Goal: Task Accomplishment & Management: Complete application form

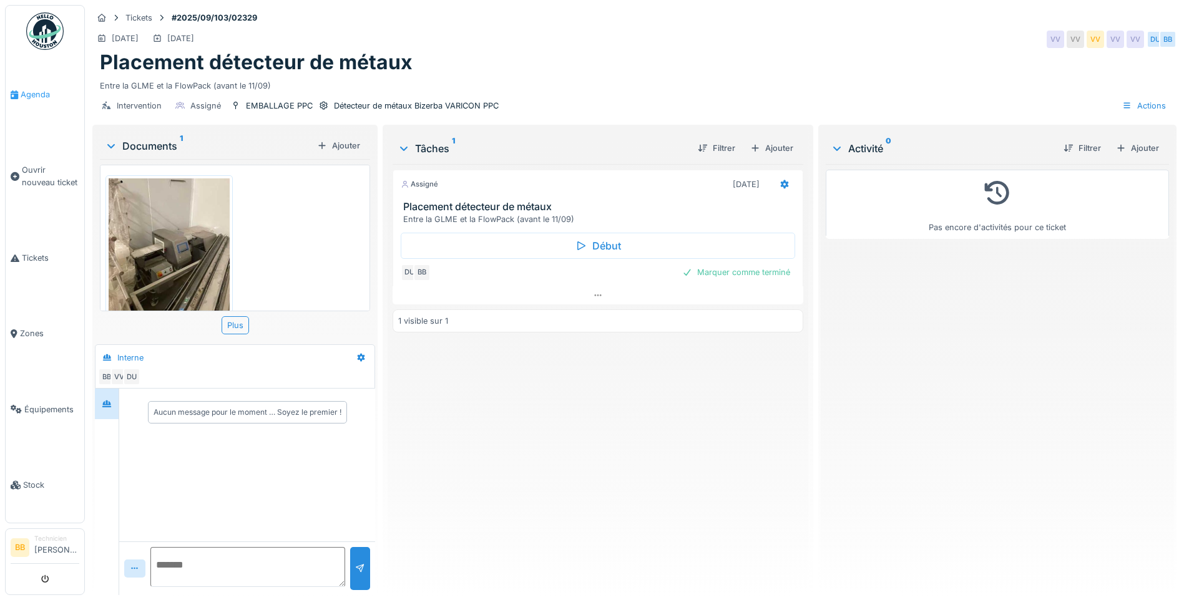
click at [22, 96] on span "Agenda" at bounding box center [50, 95] width 59 height 12
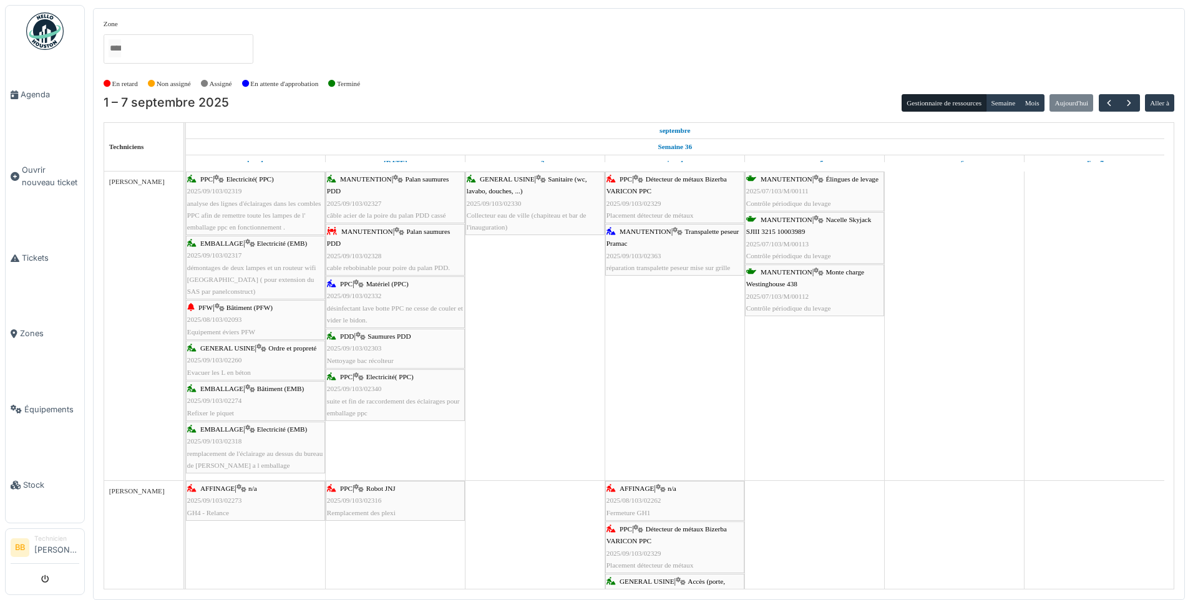
click at [753, 176] on icon at bounding box center [751, 179] width 10 height 8
click at [661, 232] on span "MANUTENTION" at bounding box center [646, 231] width 52 height 7
click at [58, 177] on span "Ouvrir nouveau ticket" at bounding box center [50, 176] width 57 height 24
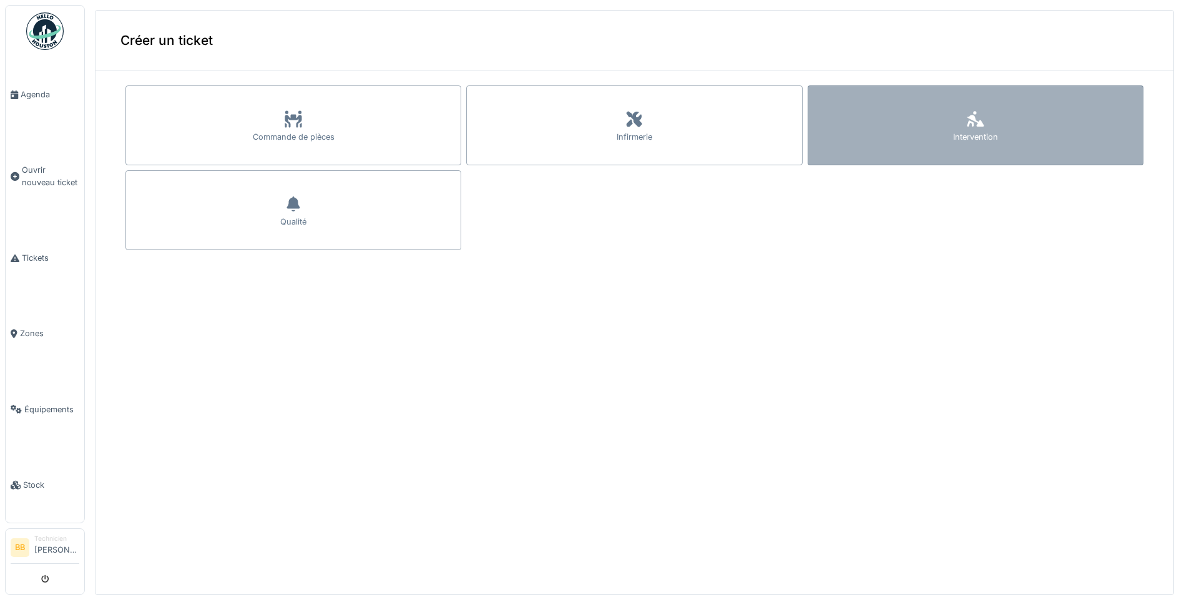
click at [970, 122] on div "Intervention" at bounding box center [976, 125] width 336 height 80
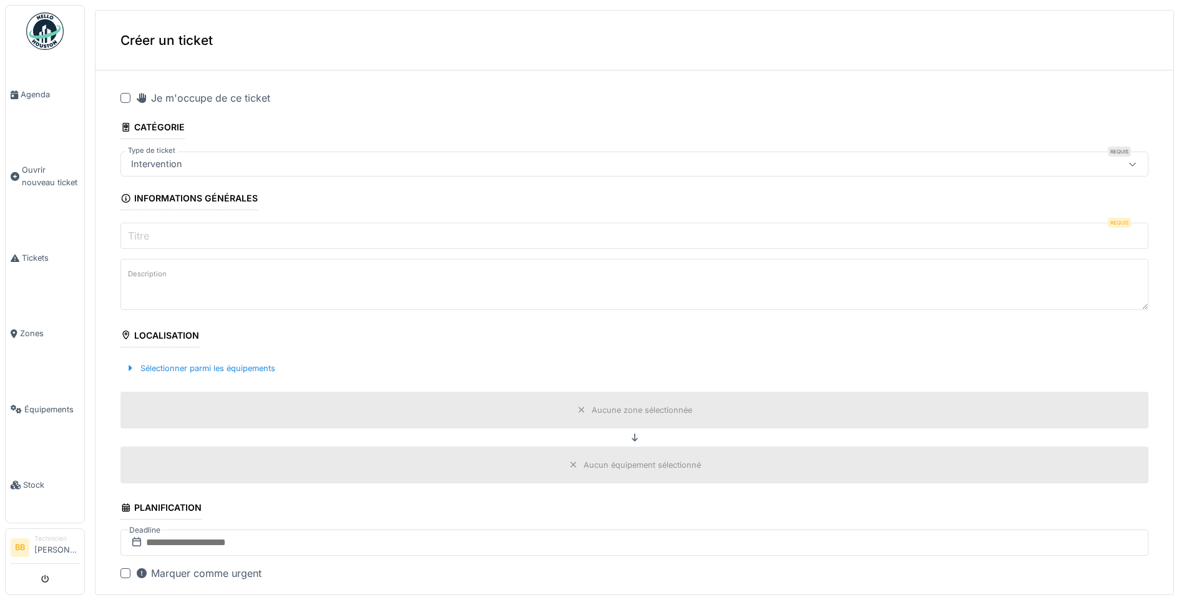
click at [125, 97] on div at bounding box center [125, 98] width 10 height 10
click at [152, 238] on input "Titre" at bounding box center [634, 236] width 1028 height 26
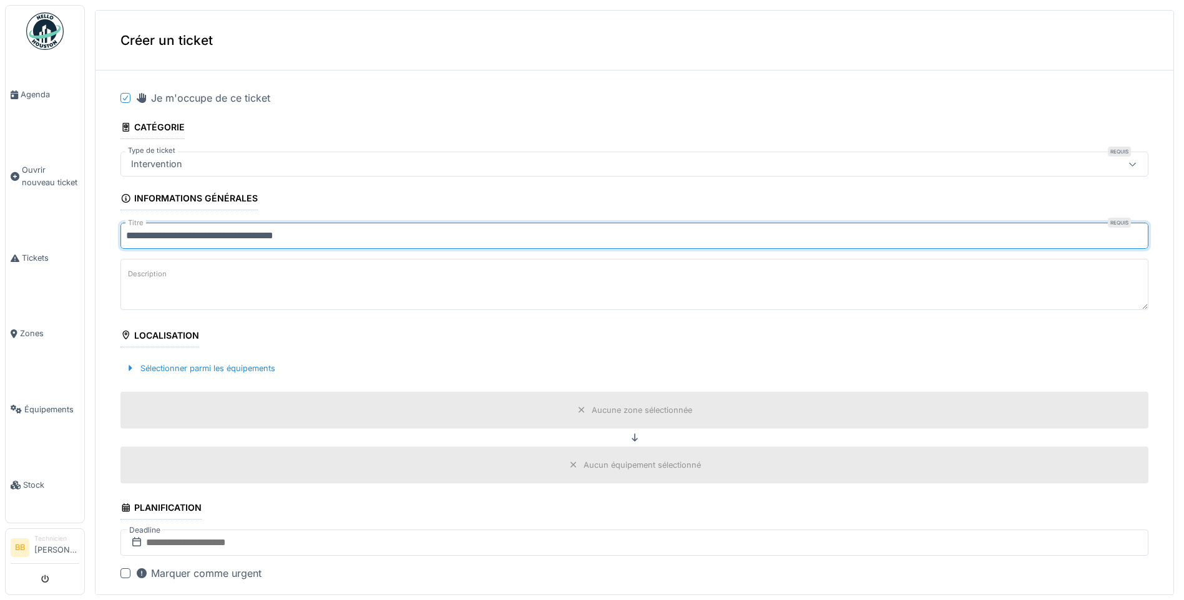
type input "**********"
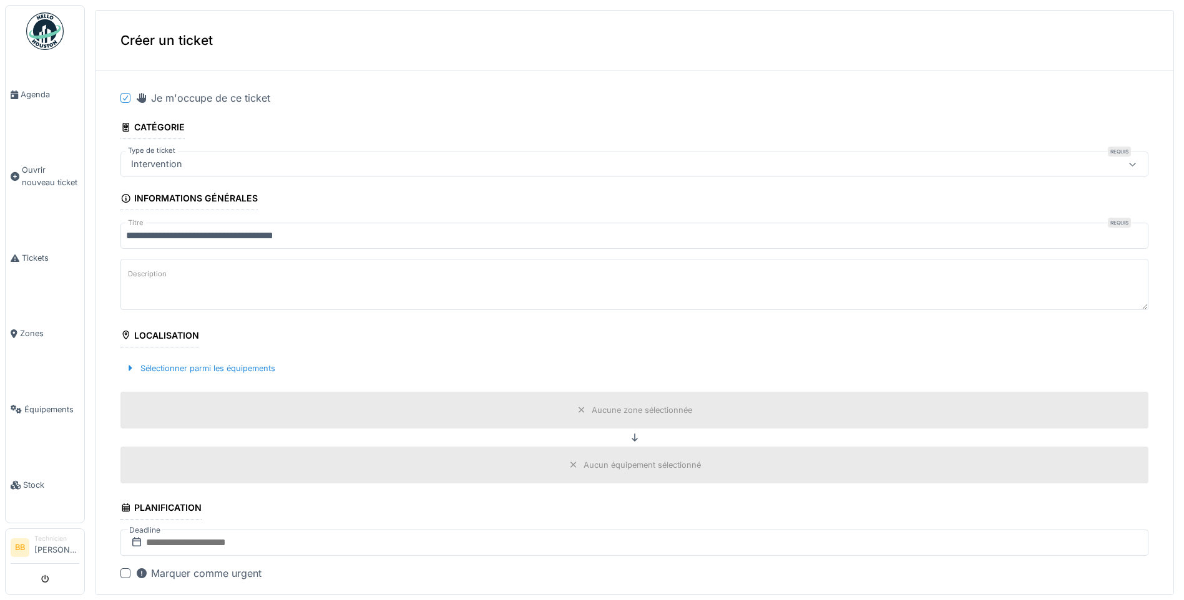
click at [173, 279] on textarea "Description" at bounding box center [634, 284] width 1028 height 51
drag, startPoint x: 352, startPoint y: 278, endPoint x: 434, endPoint y: 276, distance: 82.4
click at [434, 276] on textarea "**********" at bounding box center [634, 284] width 1028 height 51
click at [448, 275] on textarea "**********" at bounding box center [634, 284] width 1028 height 51
type textarea "**********"
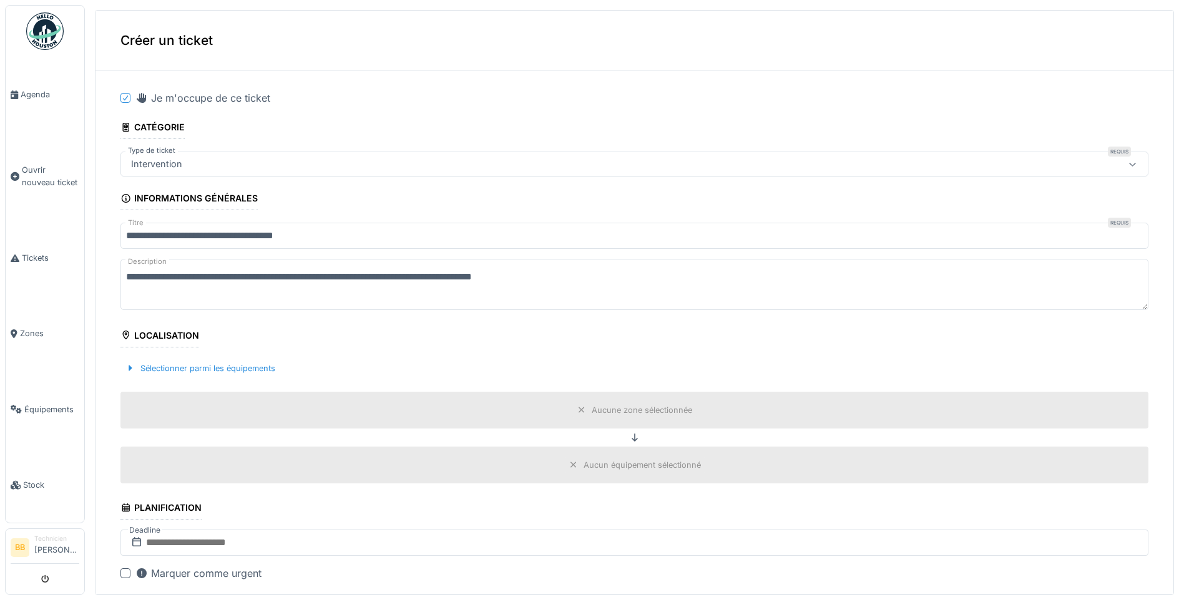
click at [603, 415] on div "Aucune zone sélectionnée" at bounding box center [642, 410] width 100 height 12
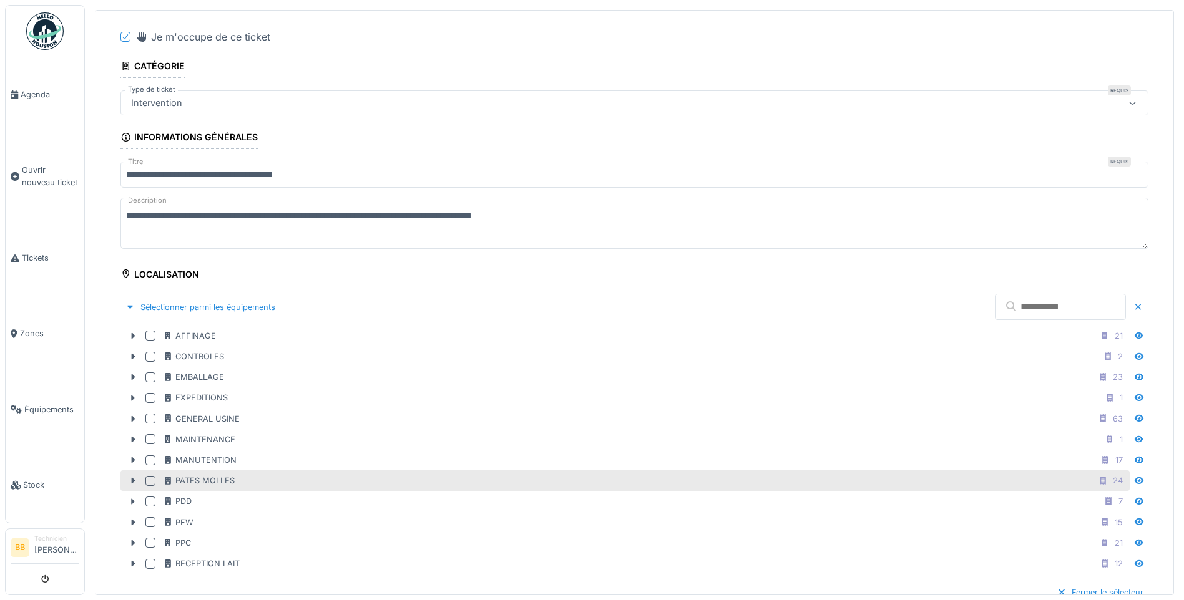
scroll to position [125, 0]
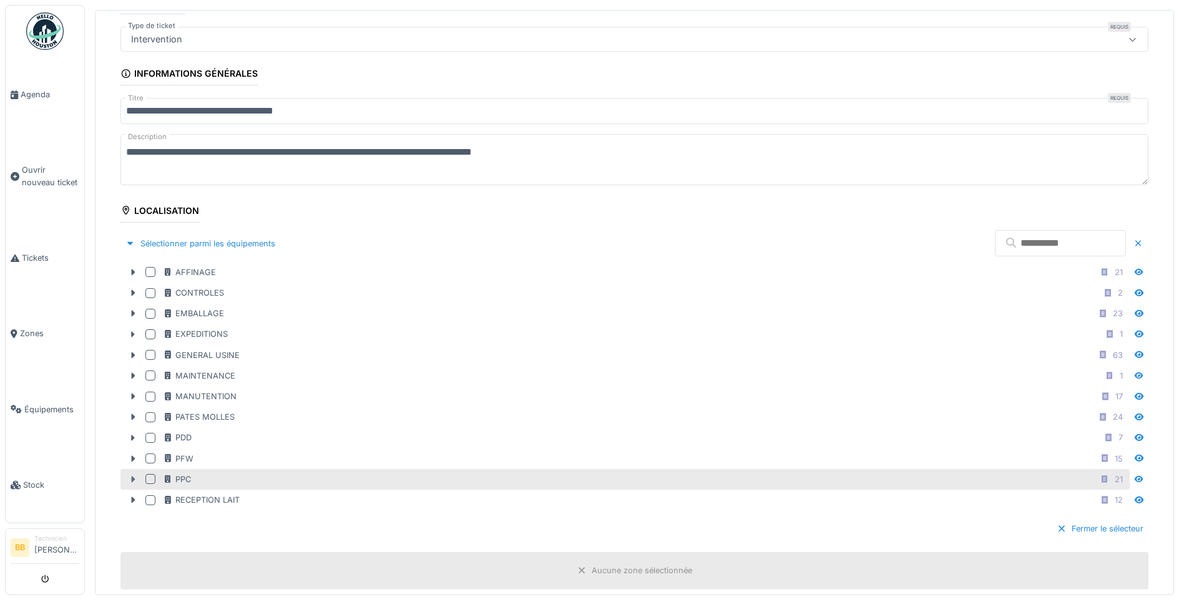
click at [134, 477] on icon at bounding box center [133, 480] width 10 height 8
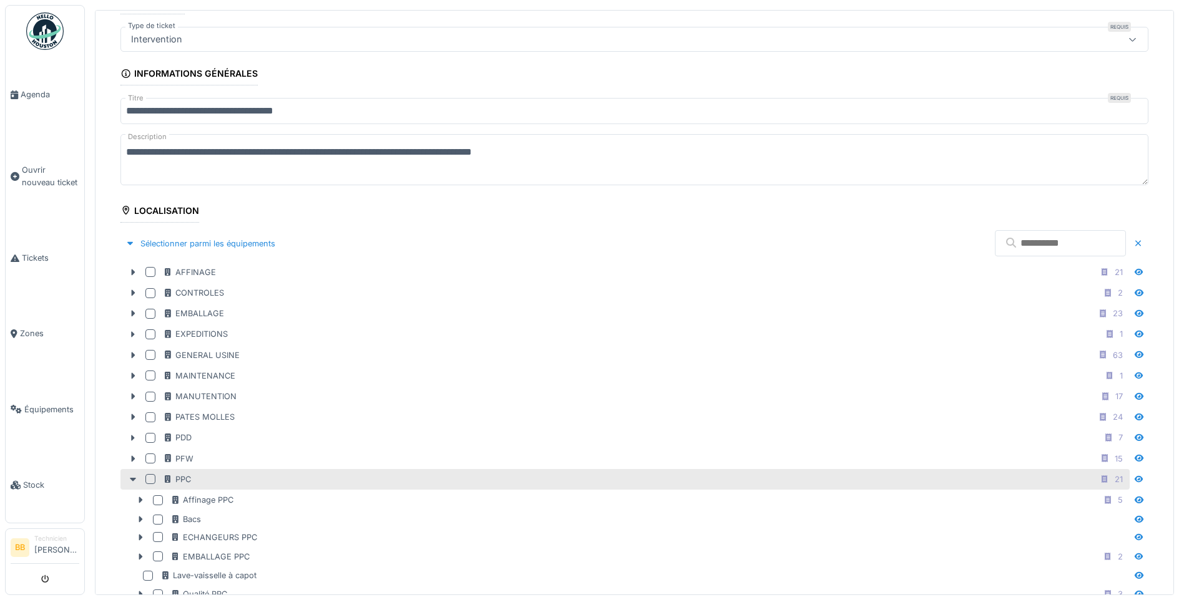
click at [150, 479] on div at bounding box center [150, 479] width 10 height 10
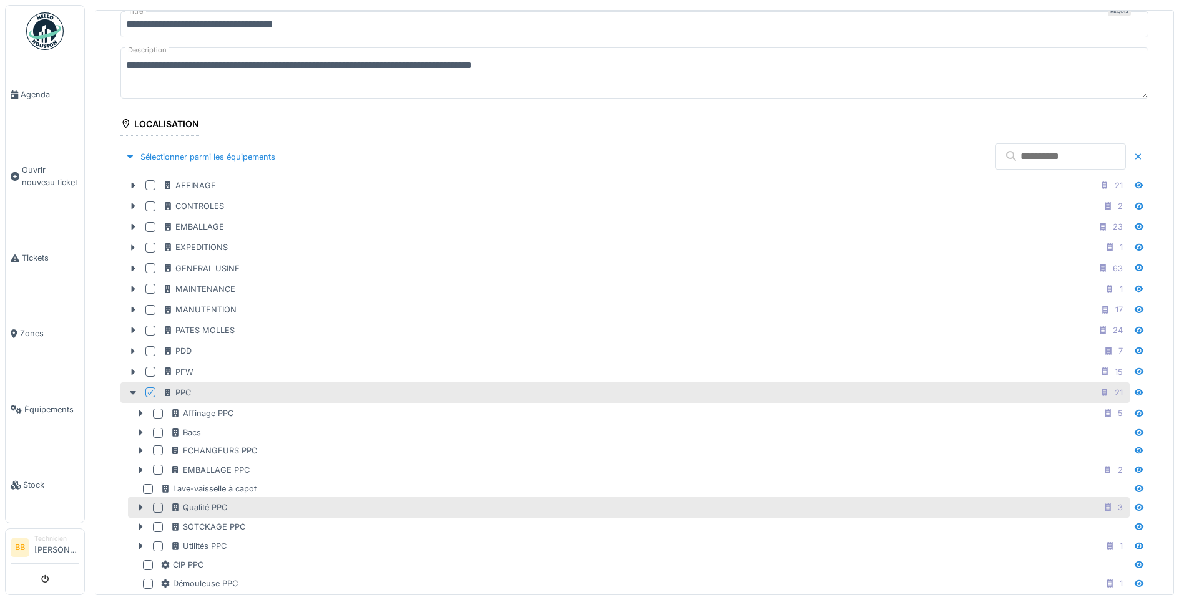
scroll to position [250, 0]
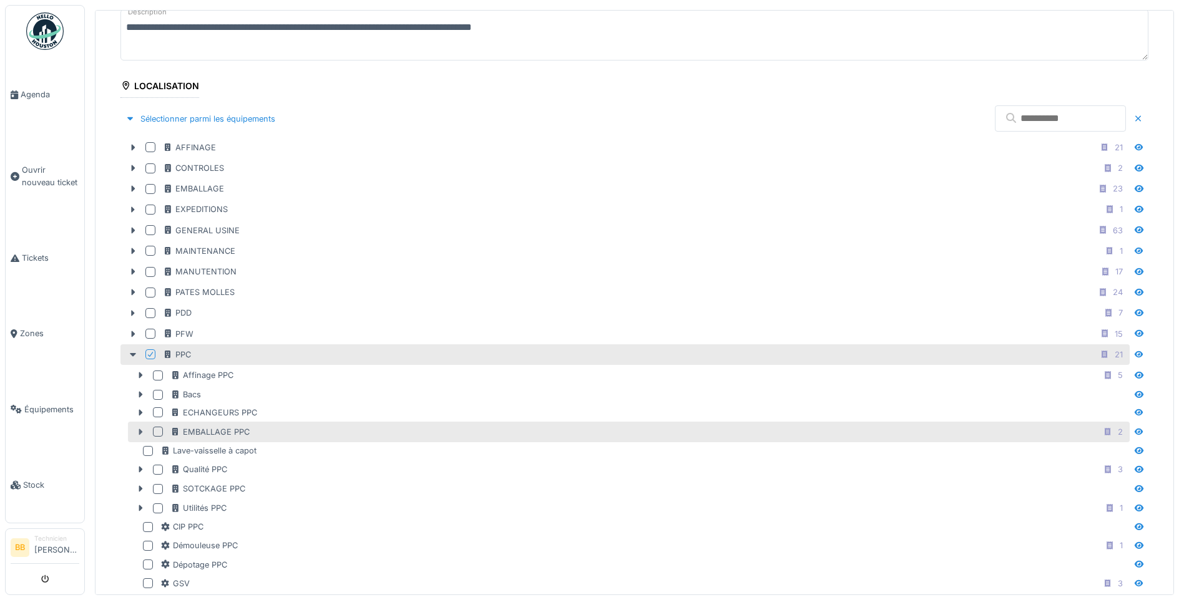
click at [142, 432] on icon at bounding box center [140, 432] width 10 height 8
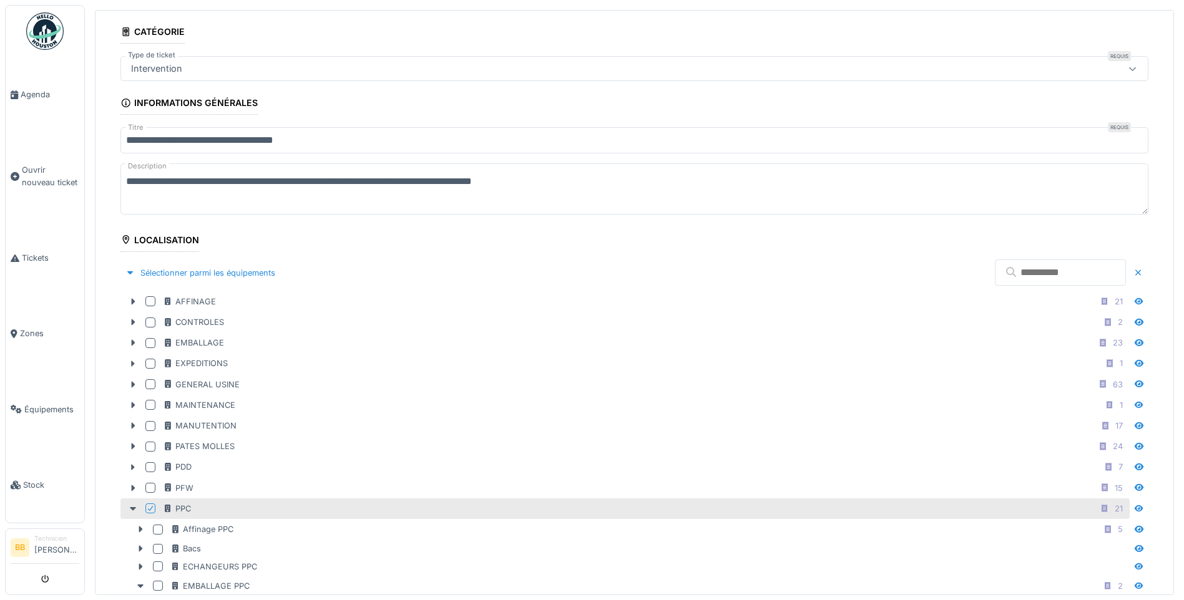
scroll to position [0, 0]
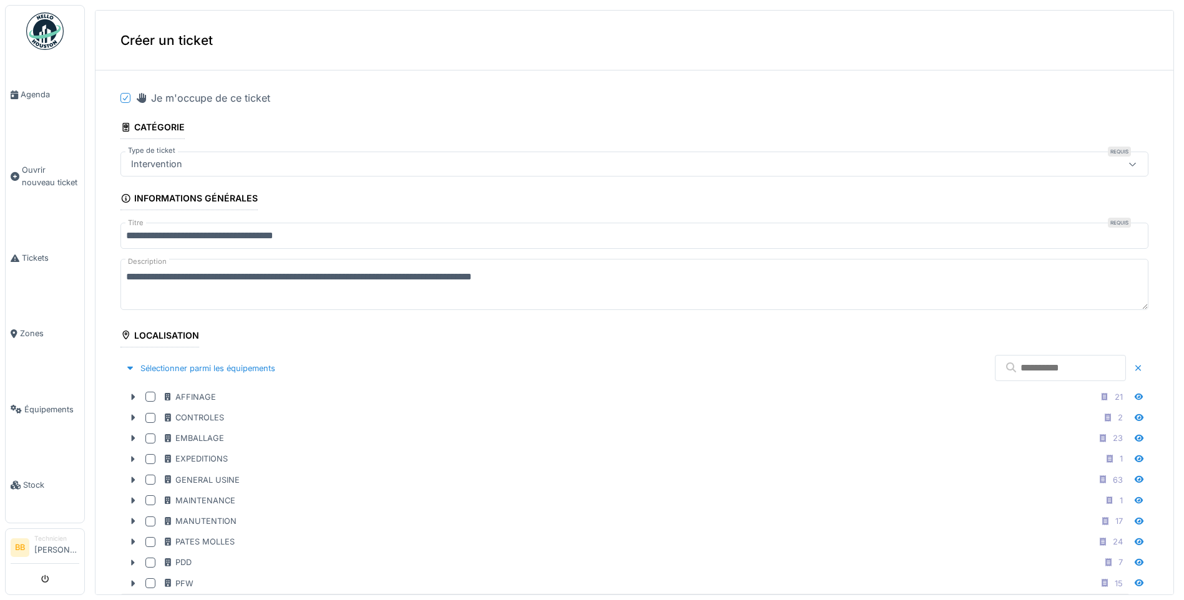
click at [1009, 368] on input "text" at bounding box center [1060, 368] width 131 height 26
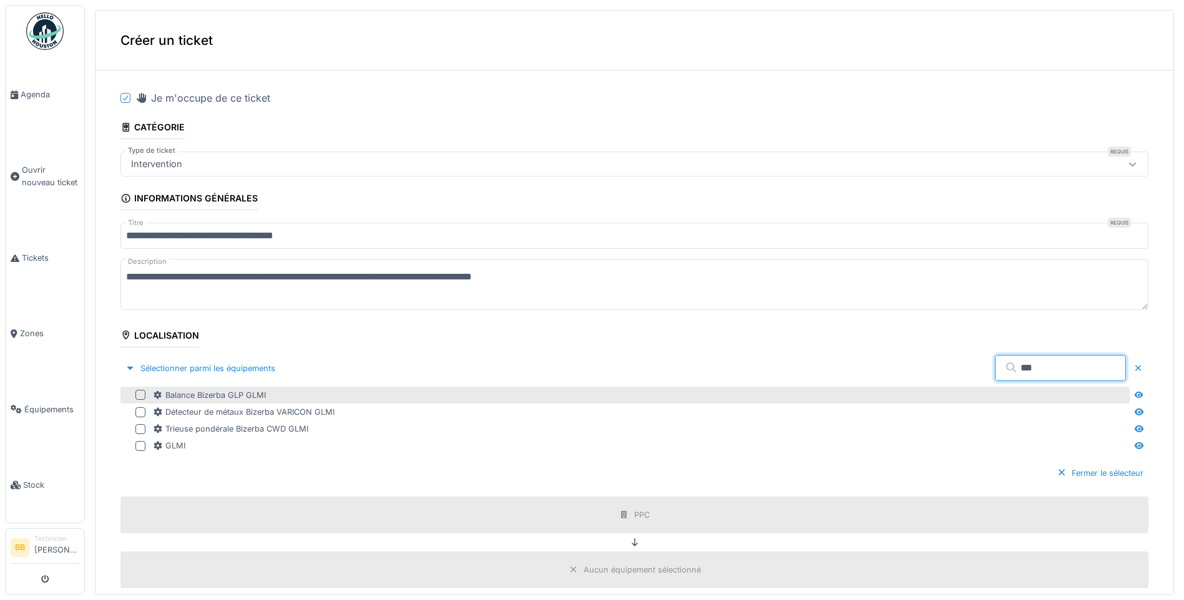
type input "***"
click at [142, 395] on div at bounding box center [140, 395] width 10 height 10
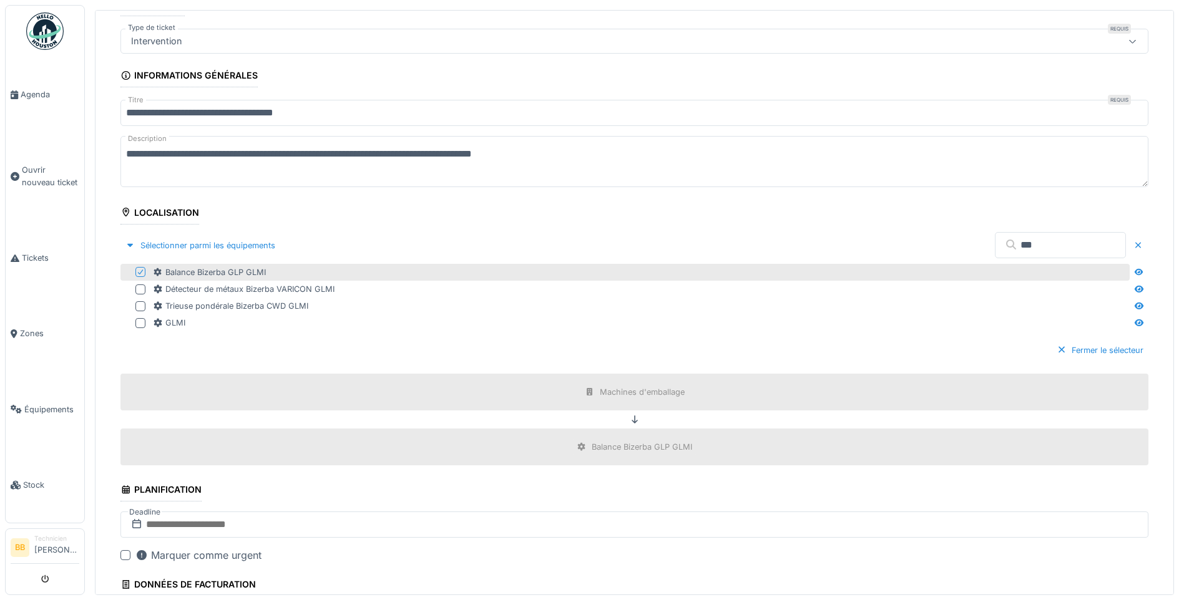
scroll to position [125, 0]
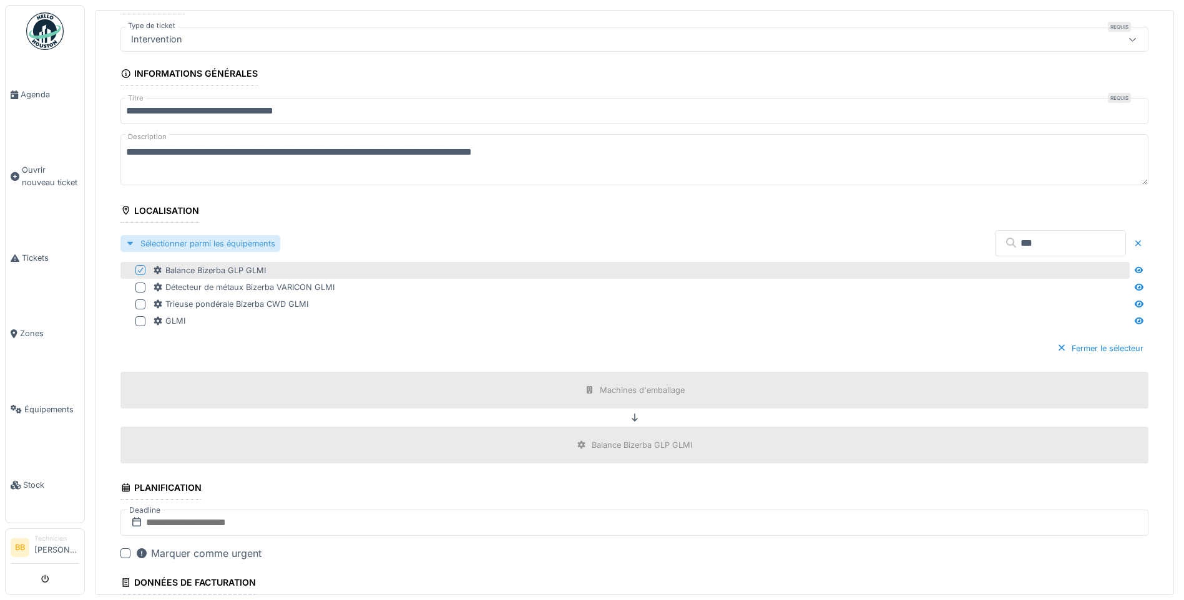
click at [130, 245] on div at bounding box center [130, 244] width 10 height 12
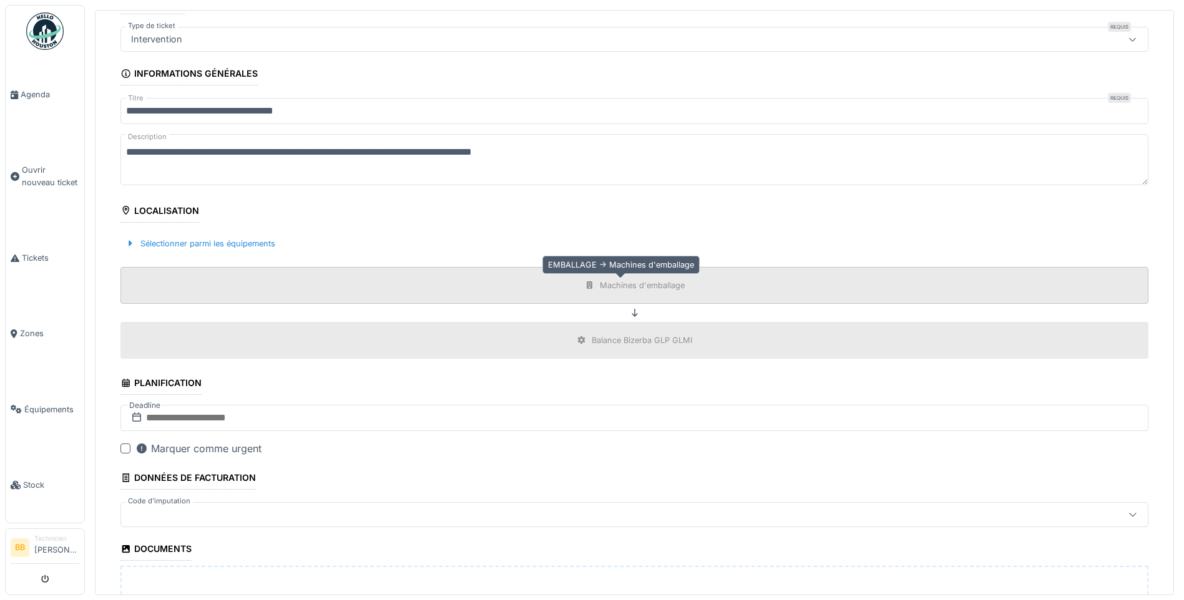
click at [595, 292] on div "Machines d'emballage" at bounding box center [634, 286] width 109 height 16
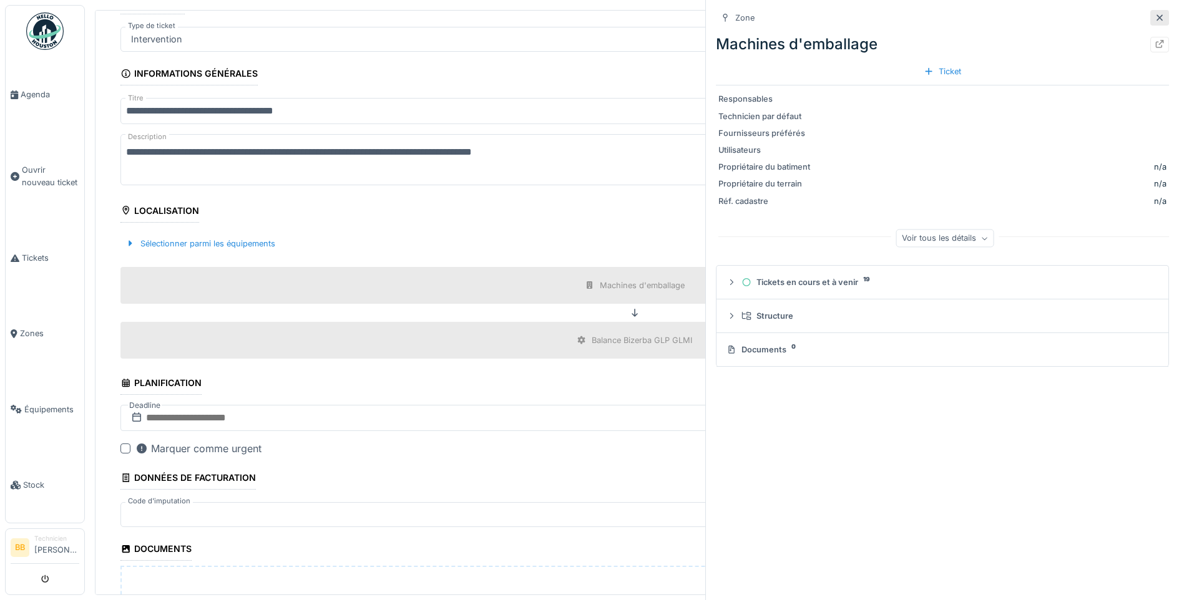
click at [1156, 17] on icon at bounding box center [1159, 17] width 6 height 6
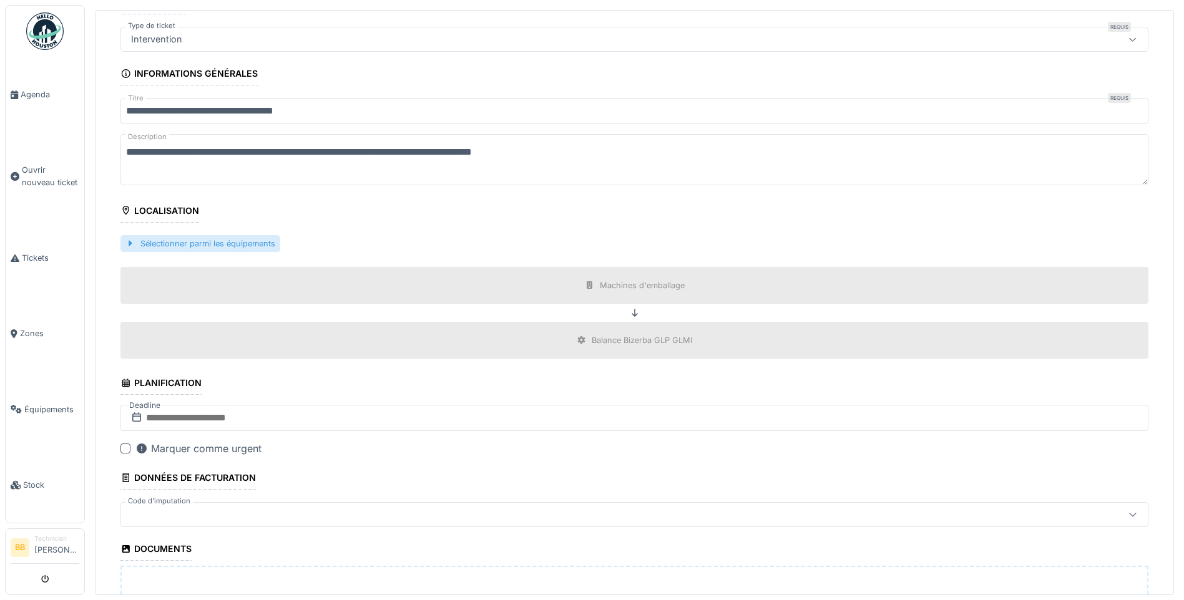
click at [133, 247] on div at bounding box center [130, 244] width 10 height 12
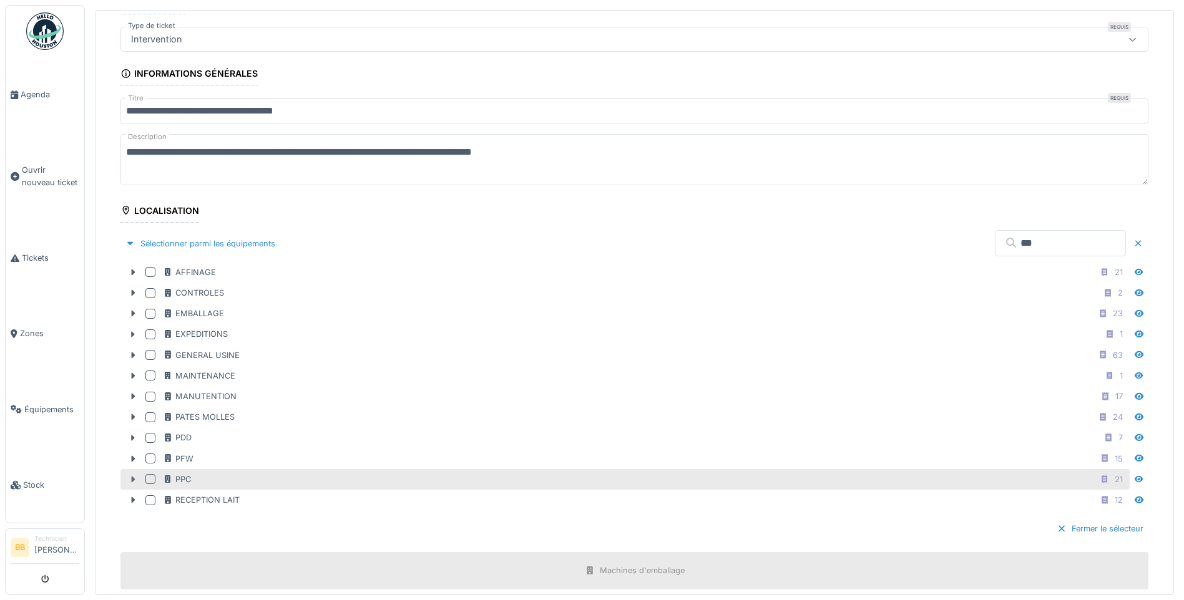
click at [132, 481] on icon at bounding box center [134, 480] width 4 height 6
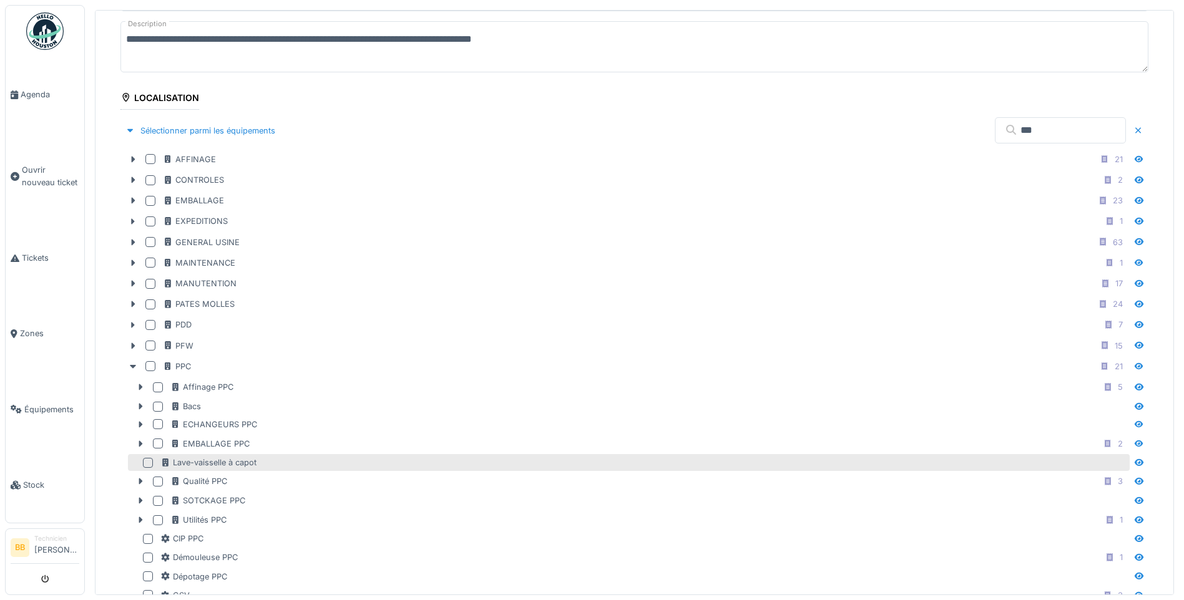
scroll to position [250, 0]
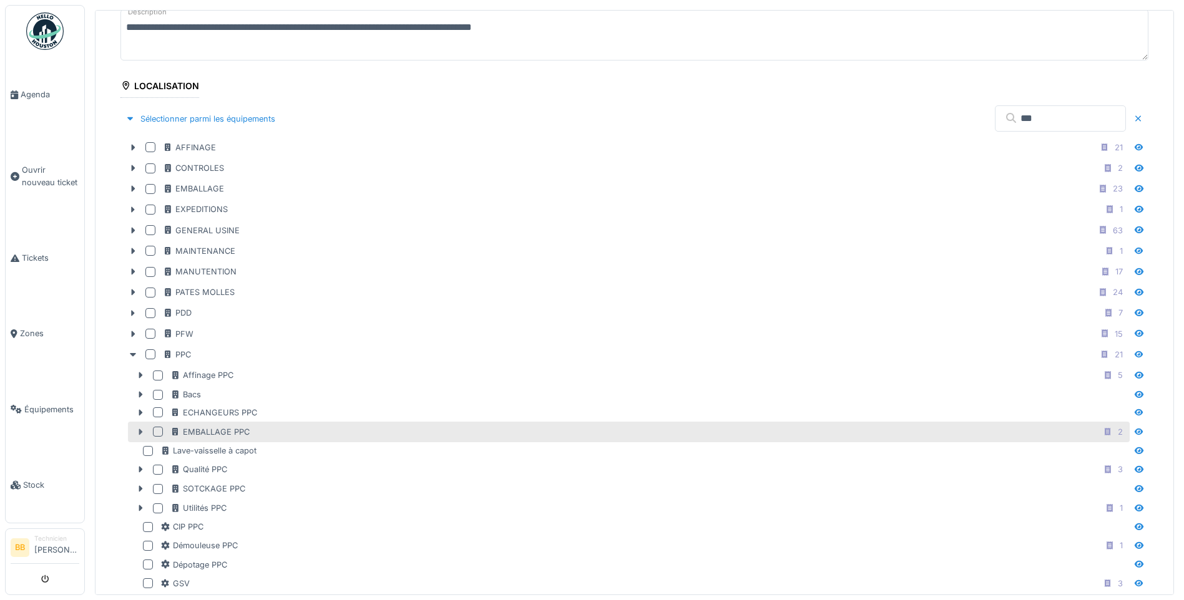
click at [139, 433] on icon at bounding box center [141, 432] width 4 height 6
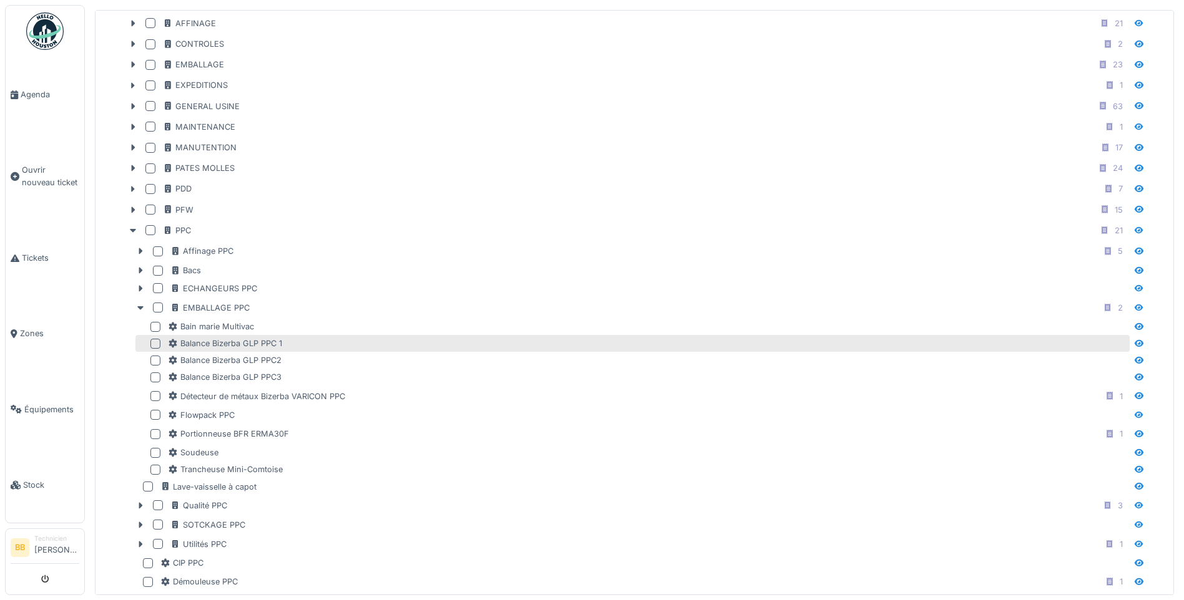
scroll to position [374, 0]
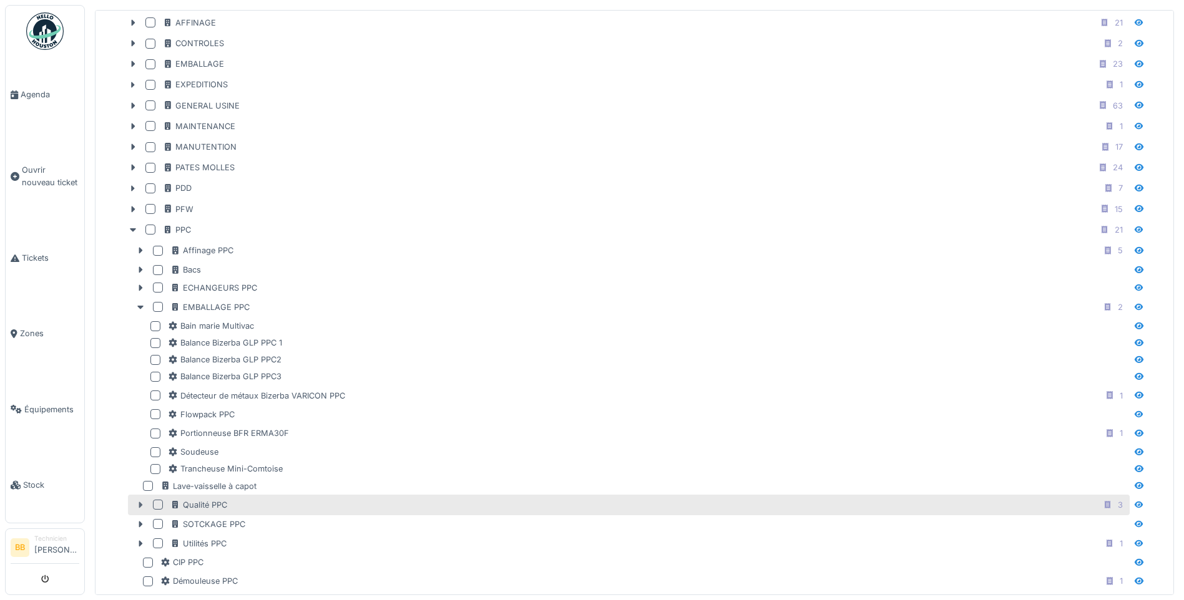
click at [140, 505] on icon at bounding box center [141, 505] width 4 height 6
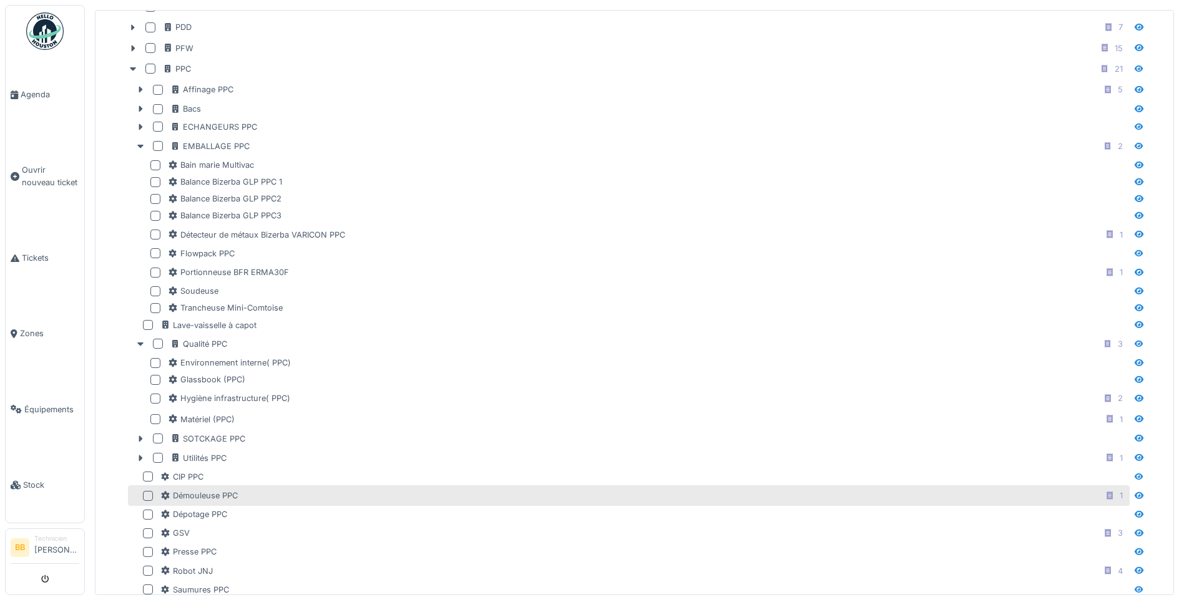
scroll to position [562, 0]
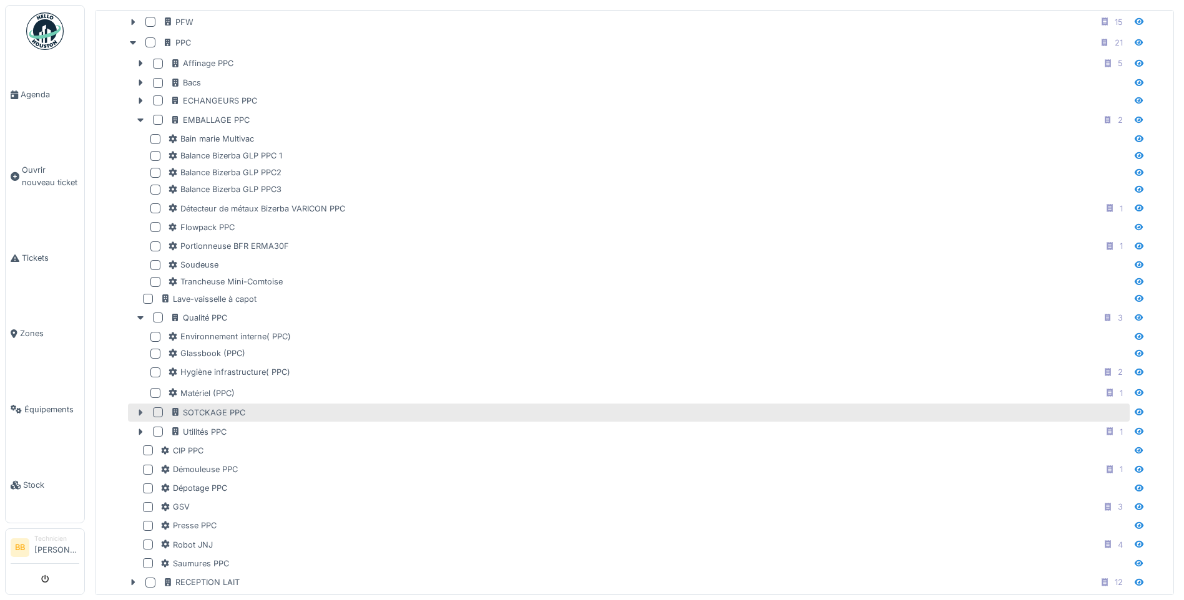
click at [141, 413] on icon at bounding box center [141, 412] width 4 height 6
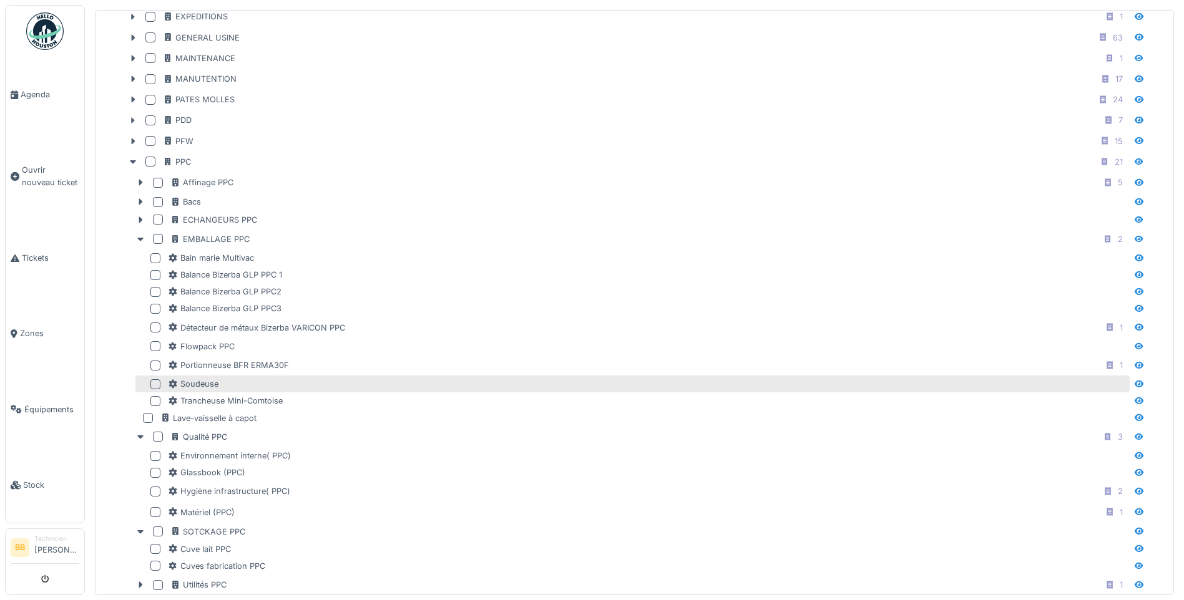
scroll to position [437, 0]
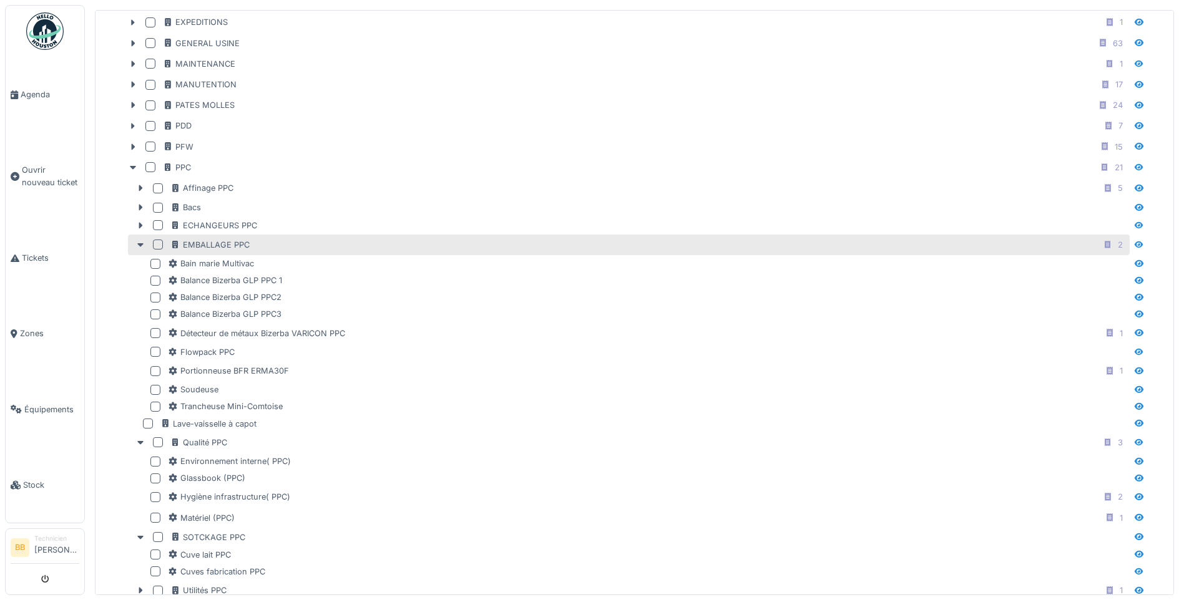
click at [159, 245] on div at bounding box center [158, 245] width 10 height 10
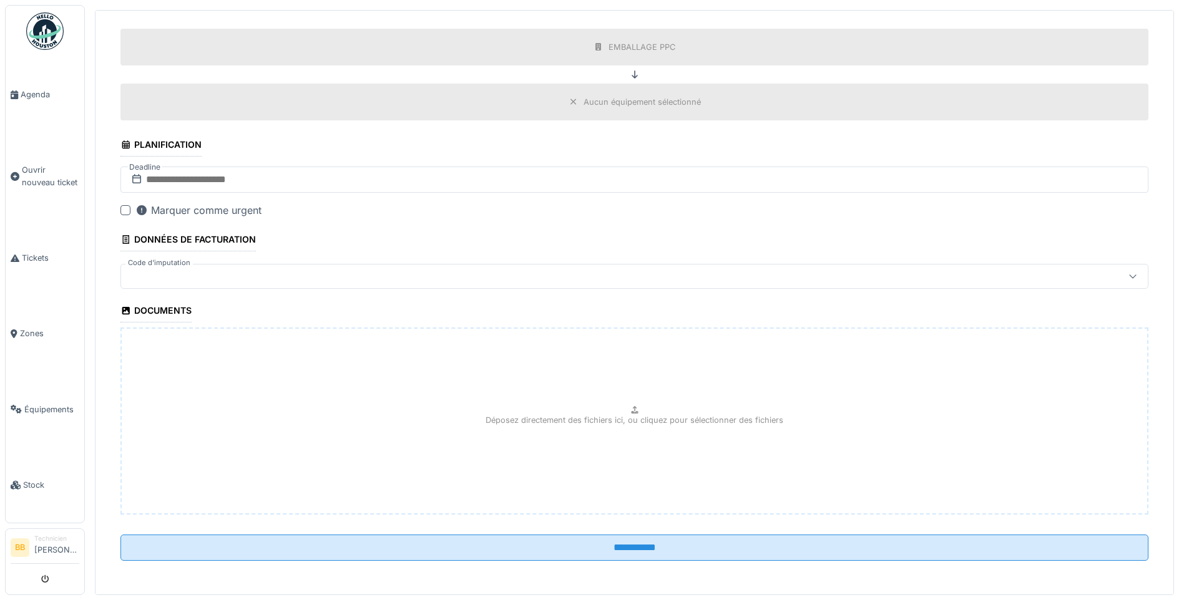
scroll to position [1203, 0]
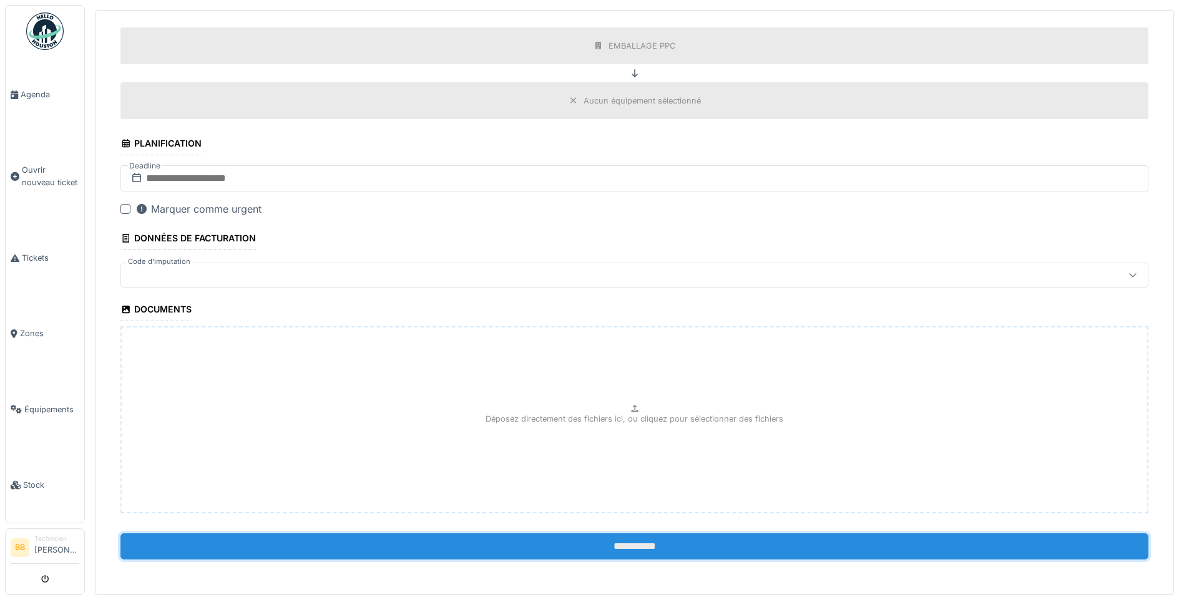
click at [625, 553] on input "**********" at bounding box center [634, 547] width 1028 height 26
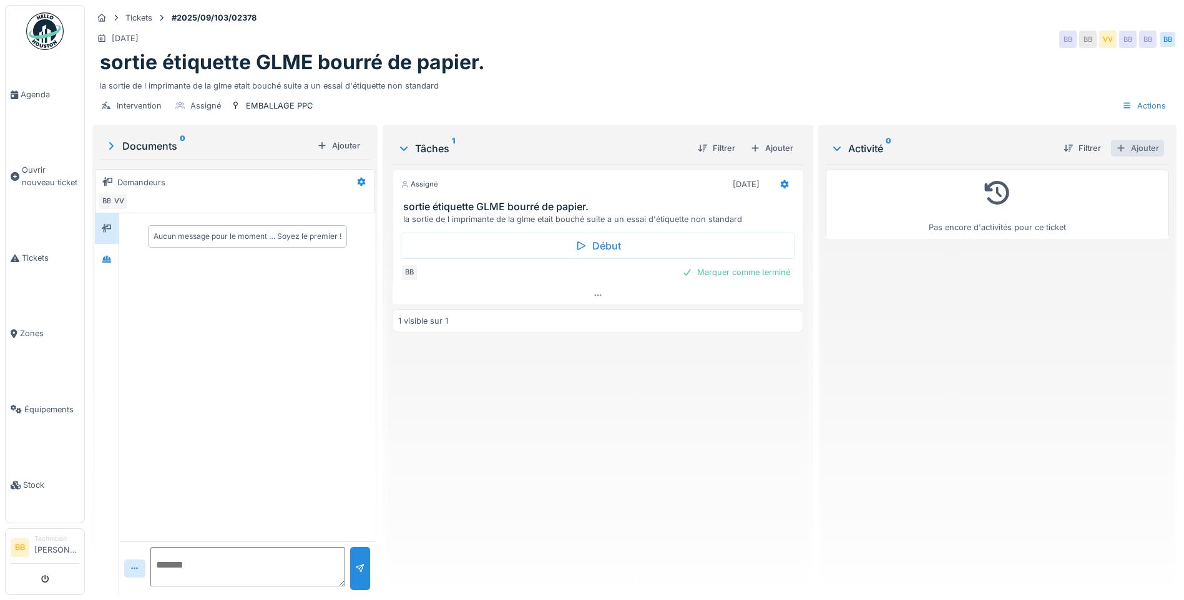
click at [1122, 149] on div "Ajouter" at bounding box center [1137, 148] width 53 height 17
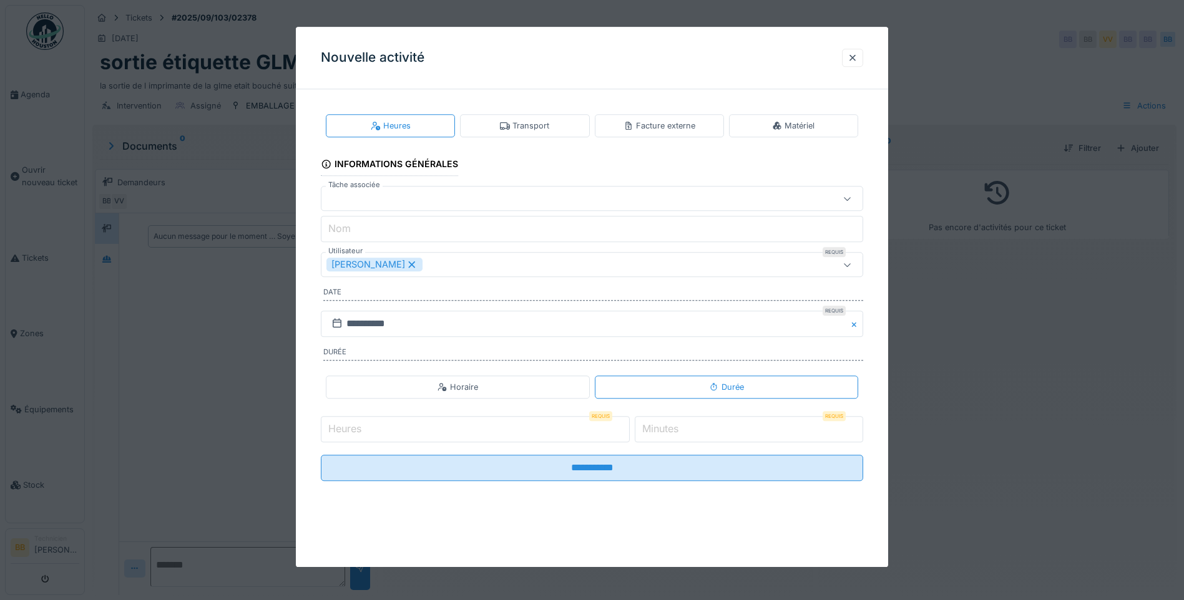
click at [403, 422] on input "Heures" at bounding box center [475, 429] width 309 height 26
type input "*"
drag, startPoint x: 678, startPoint y: 422, endPoint x: 676, endPoint y: 428, distance: 6.4
click at [677, 423] on label "Minutes" at bounding box center [660, 429] width 41 height 15
click at [677, 423] on input "*" at bounding box center [749, 429] width 228 height 26
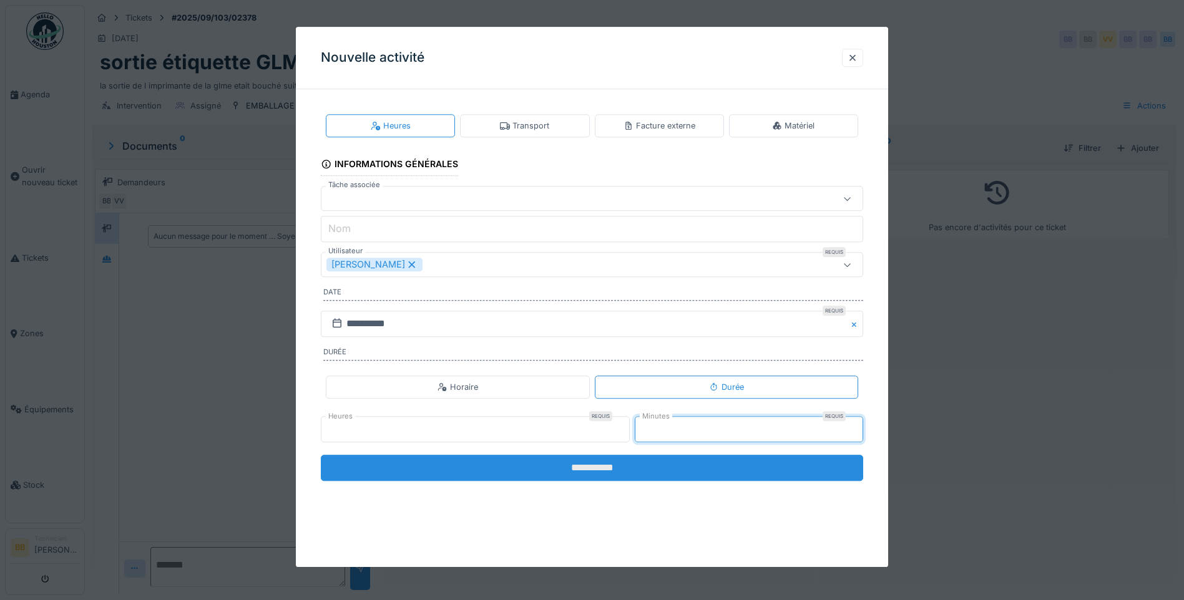
type input "**"
click at [614, 469] on input "**********" at bounding box center [592, 468] width 542 height 26
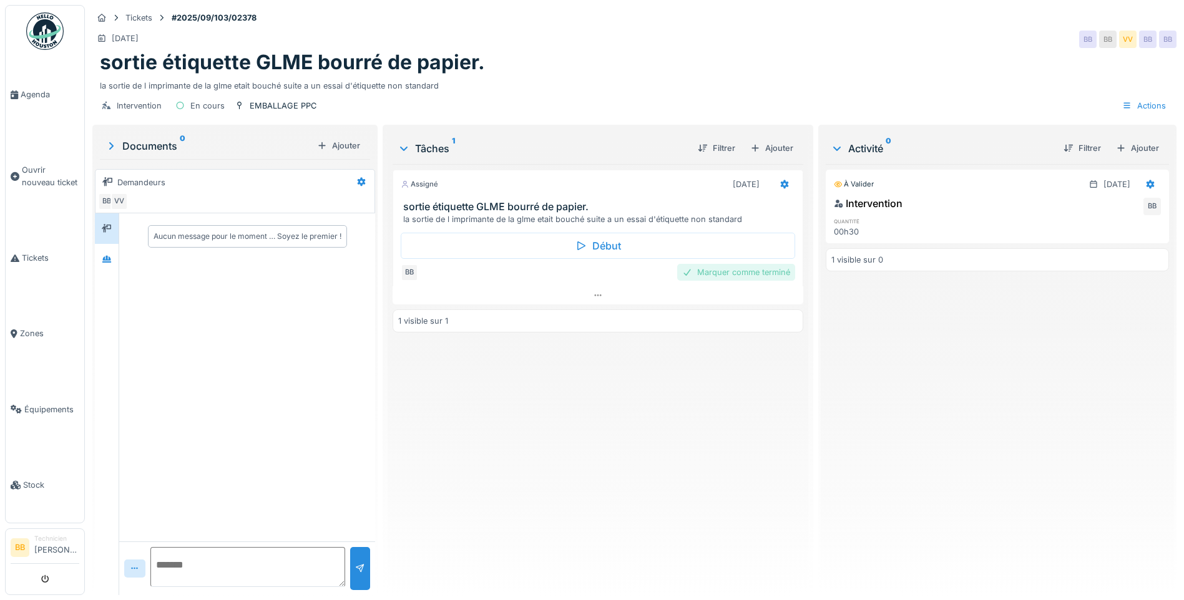
click at [740, 276] on div "Marquer comme terminé" at bounding box center [736, 272] width 118 height 17
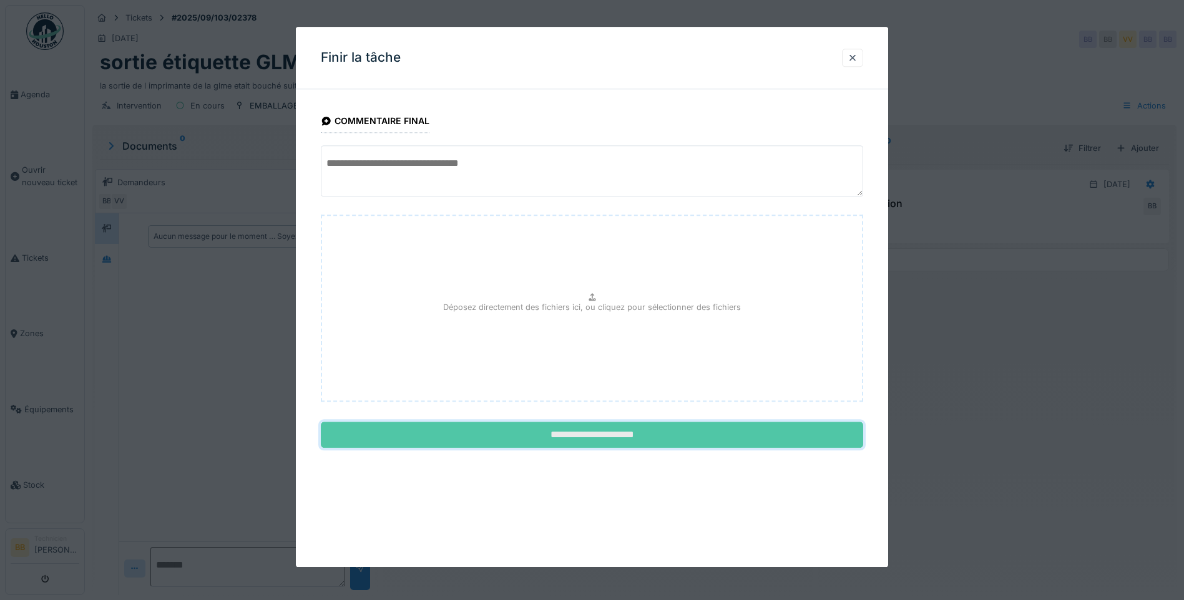
click at [615, 439] on input "**********" at bounding box center [592, 435] width 542 height 26
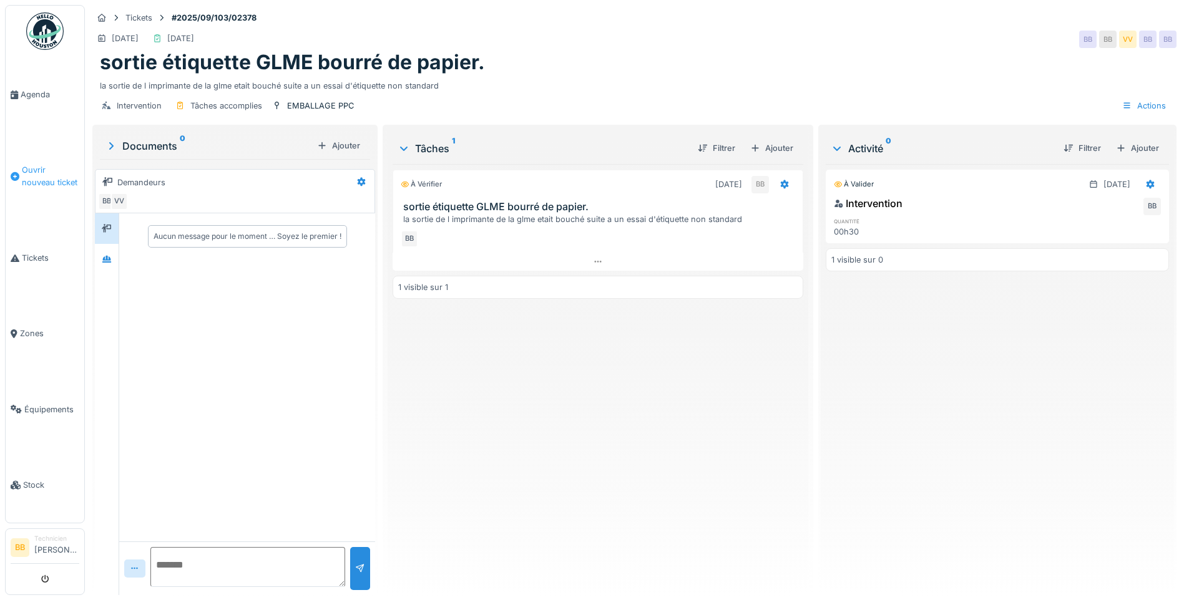
click at [30, 178] on span "Ouvrir nouveau ticket" at bounding box center [50, 176] width 57 height 24
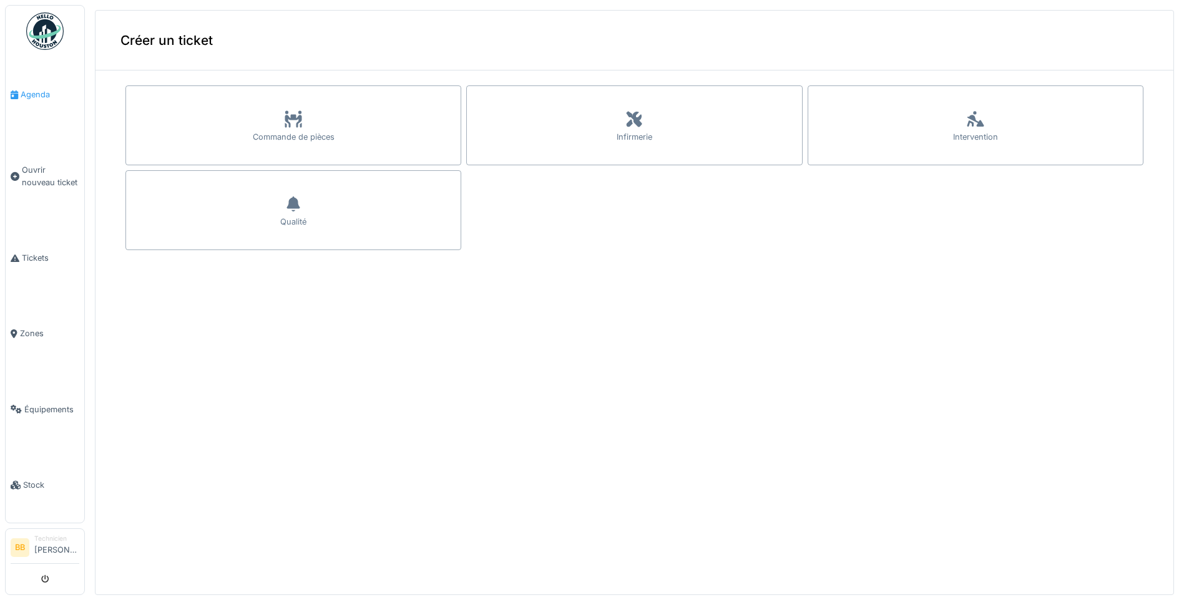
click at [42, 95] on span "Agenda" at bounding box center [50, 95] width 59 height 12
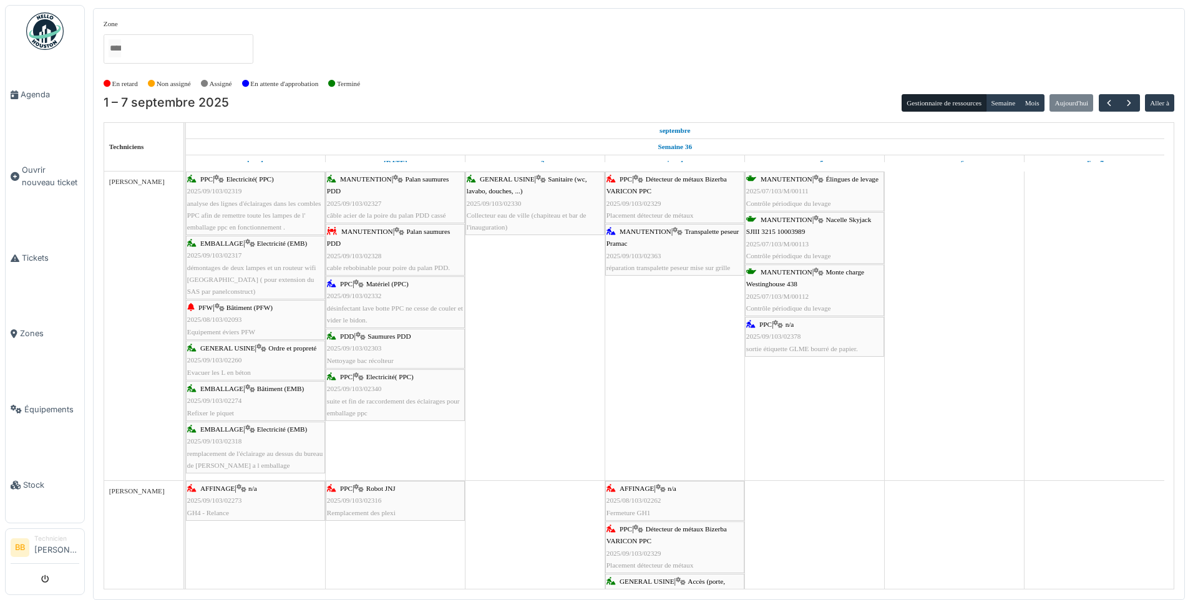
click at [47, 39] on img at bounding box center [44, 30] width 37 height 37
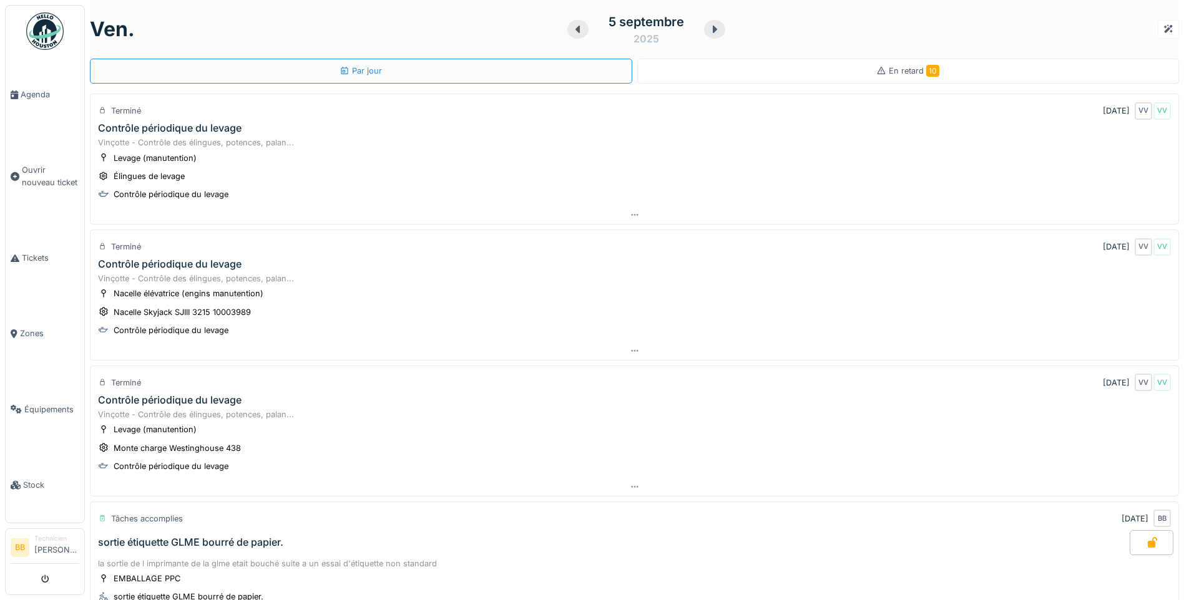
click at [776, 66] on div "En retard 10" at bounding box center [908, 71] width 542 height 25
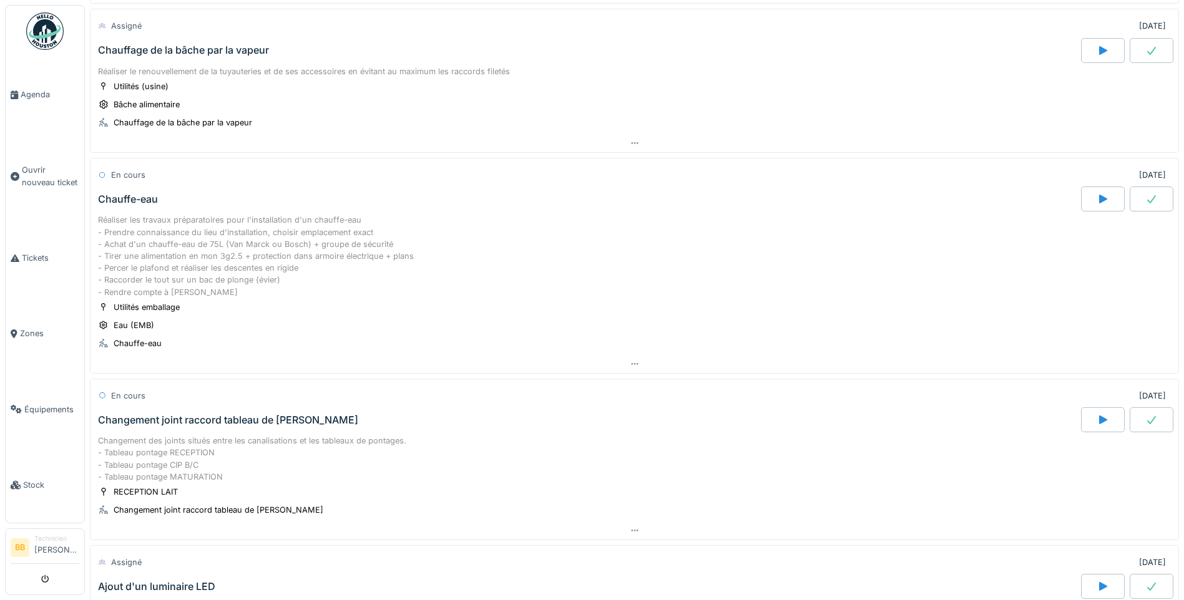
scroll to position [376, 0]
